Goal: Task Accomplishment & Management: Manage account settings

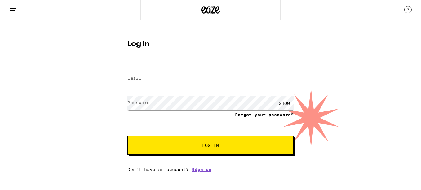
click at [263, 114] on form "Email Email Password Password SHOW Forgot your password? Log In" at bounding box center [210, 108] width 166 height 91
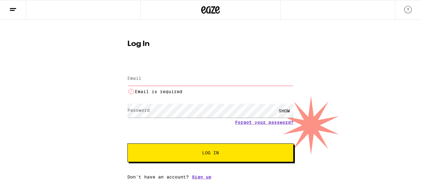
click at [164, 81] on input "Email" at bounding box center [210, 79] width 166 height 14
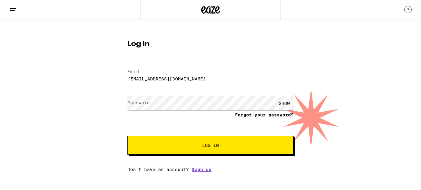
type input "[EMAIL_ADDRESS][DOMAIN_NAME]"
click at [284, 116] on link "Forgot your password?" at bounding box center [264, 114] width 59 height 5
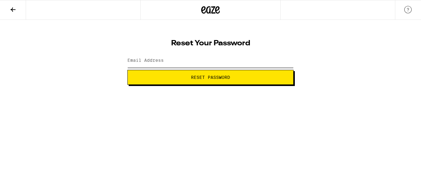
click at [184, 59] on input "Email Address" at bounding box center [210, 61] width 166 height 14
type input "[EMAIL_ADDRESS][DOMAIN_NAME]"
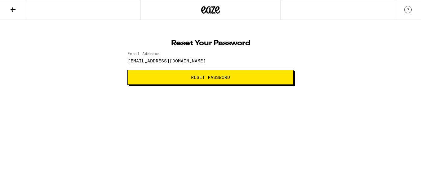
click at [222, 80] on button "Reset Password" at bounding box center [210, 77] width 166 height 15
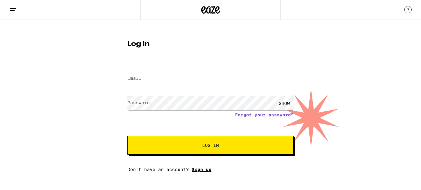
click at [203, 169] on link "Sign up" at bounding box center [202, 169] width 20 height 5
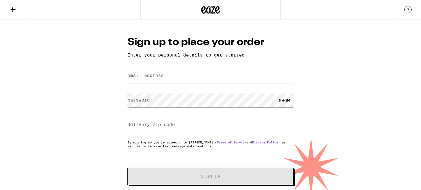
click at [169, 79] on input "email address" at bounding box center [210, 76] width 166 height 14
type input "[EMAIL_ADDRESS][DOMAIN_NAME]"
click at [163, 124] on label "delivery zip code" at bounding box center [150, 124] width 47 height 5
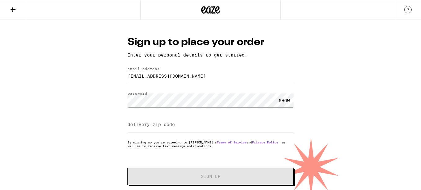
type input "1"
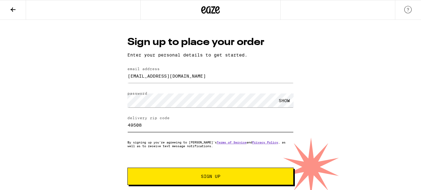
type input "49508"
click at [217, 180] on button "Sign Up" at bounding box center [210, 175] width 166 height 17
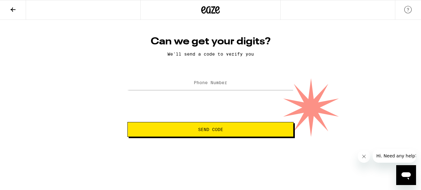
click at [220, 83] on label "Phone Number" at bounding box center [210, 82] width 33 height 5
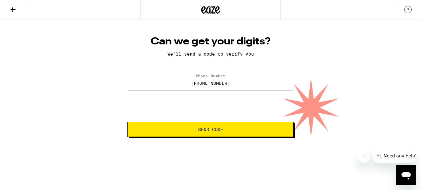
type input "(336) 524-3340"
drag, startPoint x: 230, startPoint y: 126, endPoint x: 229, endPoint y: 129, distance: 3.9
click at [230, 126] on button "Send Code" at bounding box center [210, 129] width 166 height 15
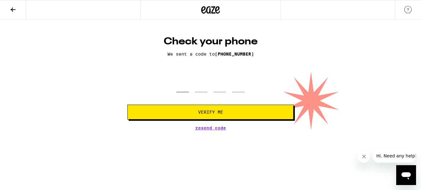
click at [183, 90] on input "tel" at bounding box center [182, 83] width 12 height 18
type input "2"
type input "7"
type input "0"
type input "4"
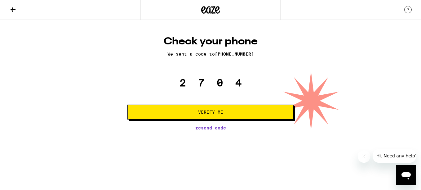
click at [251, 115] on button "Verify Me" at bounding box center [210, 111] width 166 height 15
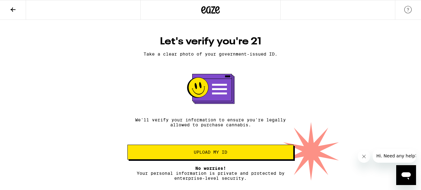
drag, startPoint x: 209, startPoint y: 12, endPoint x: 194, endPoint y: 0, distance: 19.4
click at [209, 12] on icon at bounding box center [210, 9] width 19 height 11
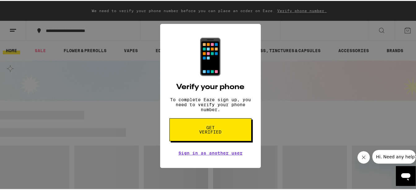
click at [218, 138] on button "Get verified" at bounding box center [210, 128] width 82 height 23
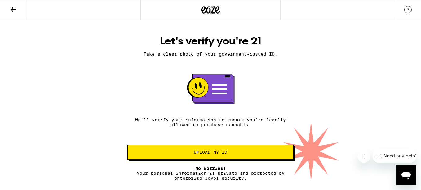
click at [366, 157] on button "Close message from company" at bounding box center [363, 156] width 12 height 12
click at [16, 11] on icon at bounding box center [12, 9] width 7 height 7
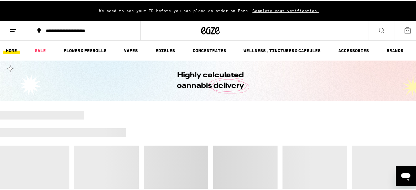
click at [14, 28] on line at bounding box center [13, 28] width 6 height 0
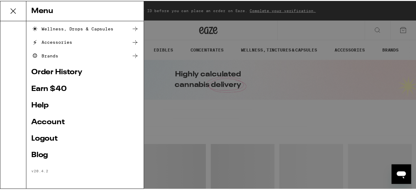
scroll to position [95, 0]
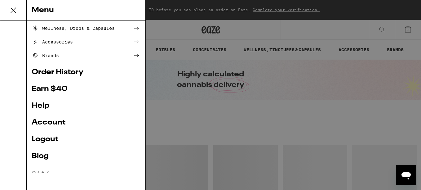
click at [49, 123] on link "Account" at bounding box center [86, 122] width 109 height 7
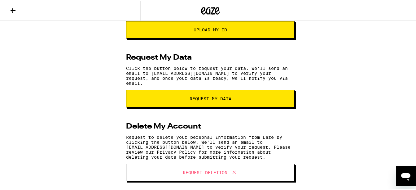
scroll to position [110, 0]
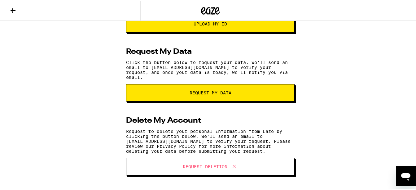
click at [190, 165] on span "Request Deletion" at bounding box center [205, 165] width 45 height 4
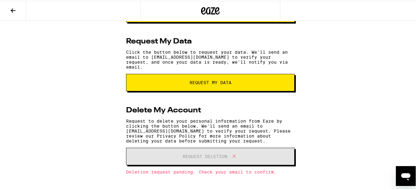
scroll to position [124, 0]
